Goal: Find specific page/section: Find specific page/section

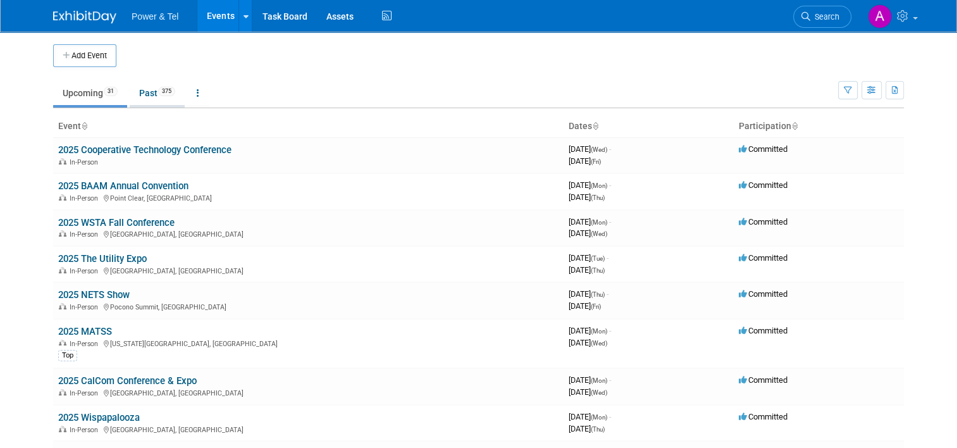
click at [150, 92] on link "Past 375" at bounding box center [157, 93] width 55 height 24
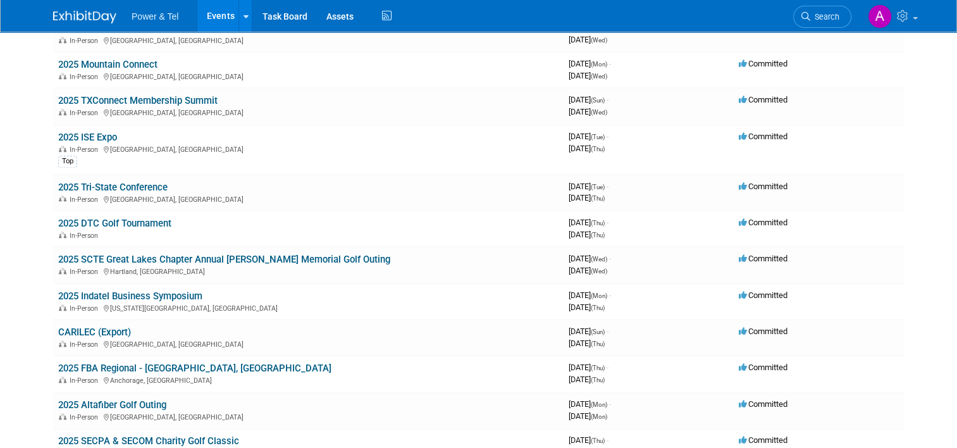
scroll to position [371, 0]
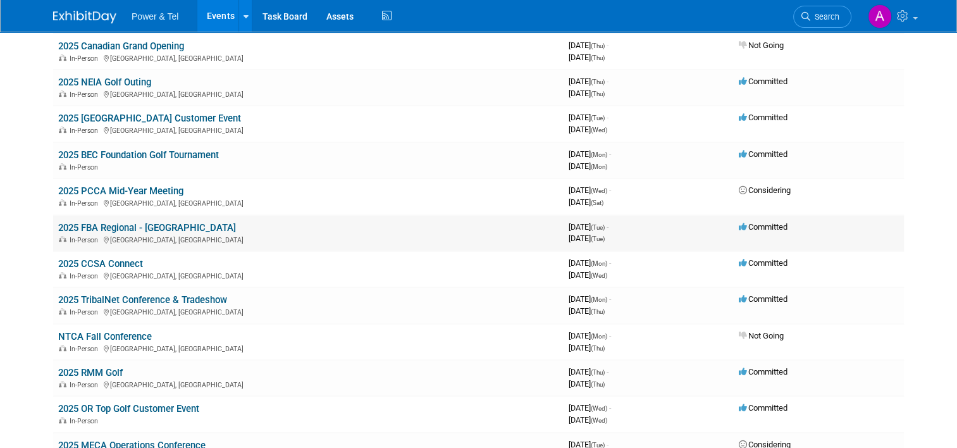
click at [144, 223] on link "2025 FBA Regional - [GEOGRAPHIC_DATA]" at bounding box center [147, 227] width 178 height 11
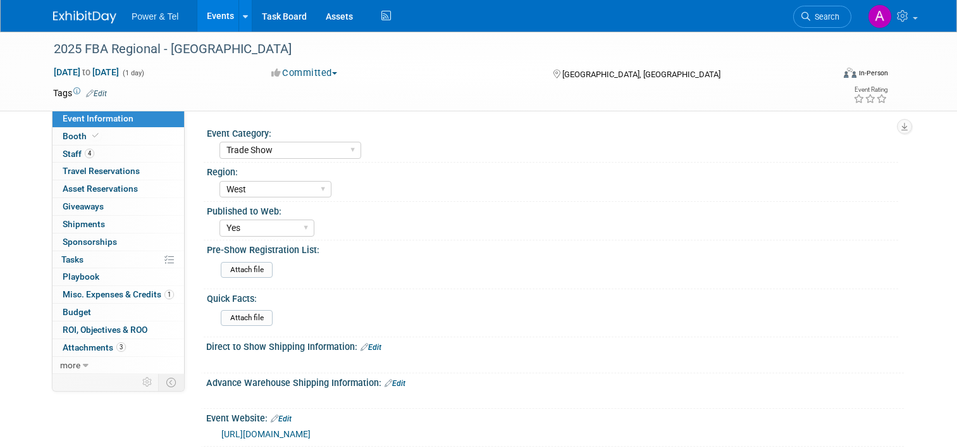
select select "Trade Show"
select select "West"
select select "Yes"
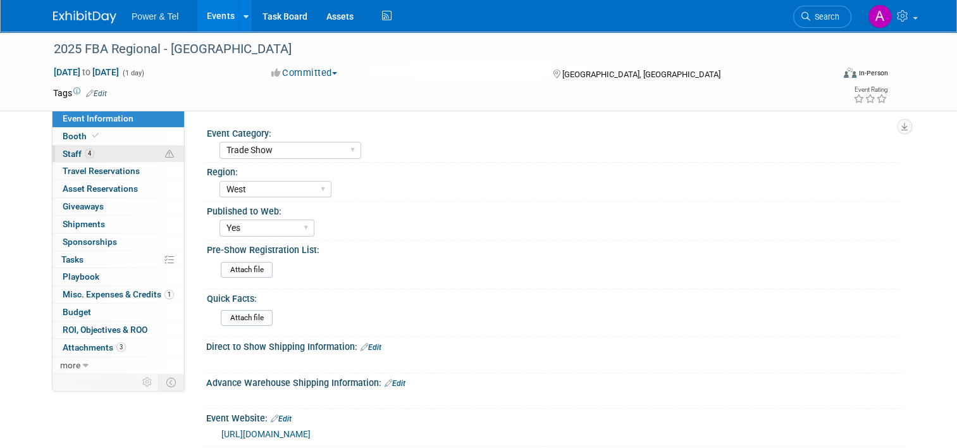
click at [116, 154] on link "4 Staff 4" at bounding box center [119, 154] width 132 height 17
